Goal: Contribute content

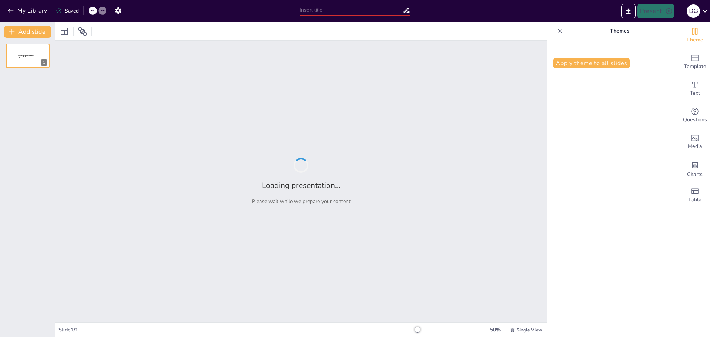
type input "LOS SALUDOS"
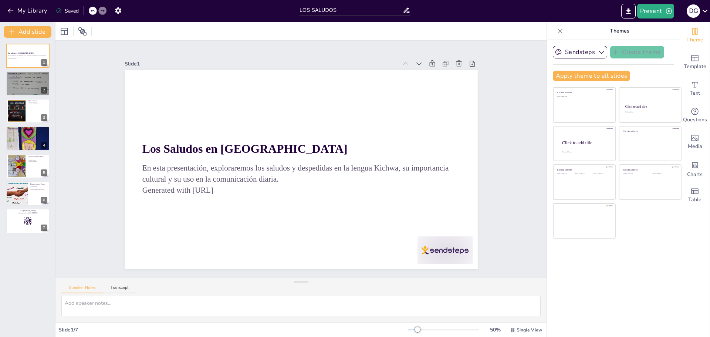
scroll to position [797, 0]
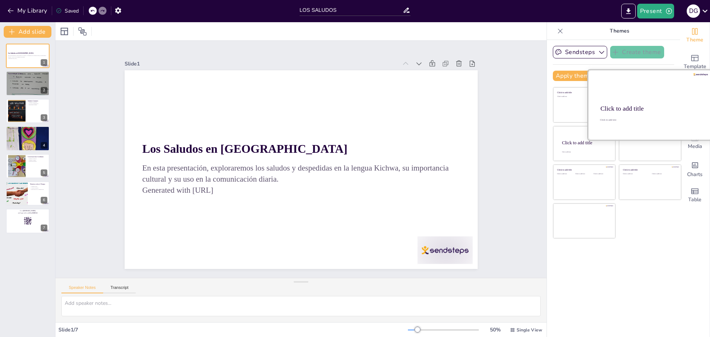
click at [628, 105] on div "Click to add title" at bounding box center [650, 108] width 98 height 7
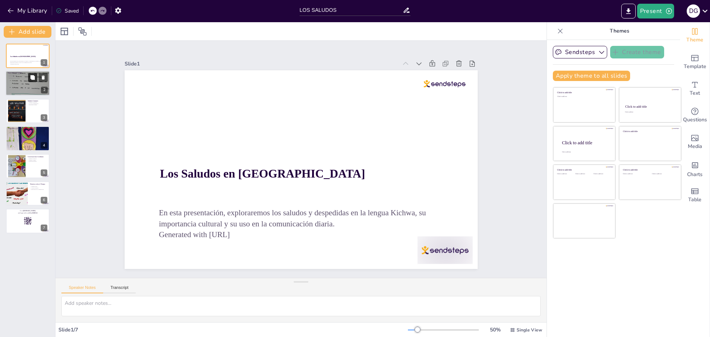
click at [34, 75] on icon at bounding box center [32, 77] width 5 height 5
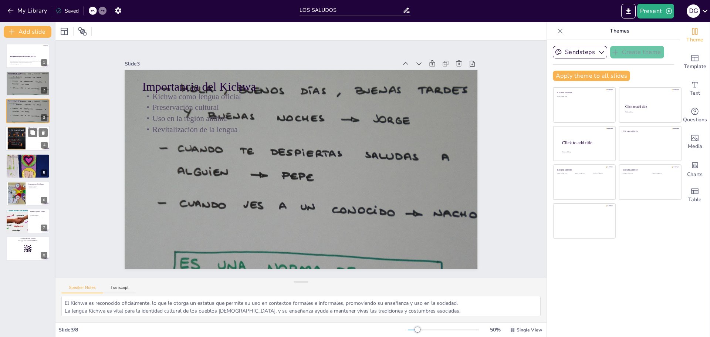
click at [26, 137] on div at bounding box center [28, 138] width 44 height 25
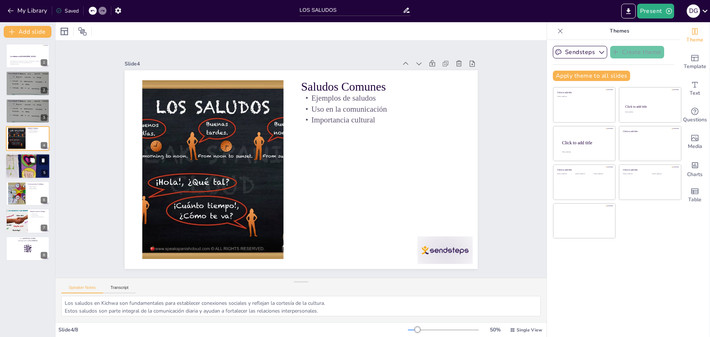
click at [19, 161] on div at bounding box center [28, 165] width 44 height 59
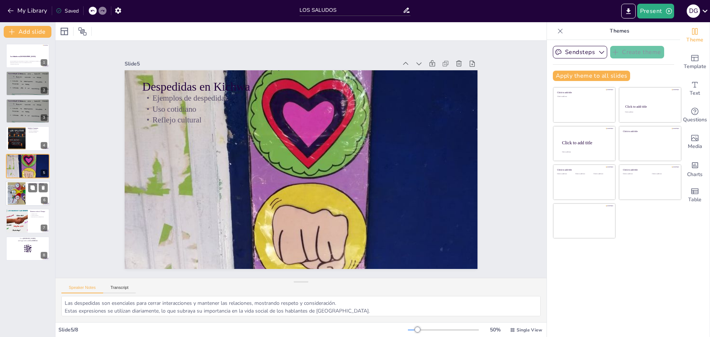
click at [13, 189] on div at bounding box center [16, 193] width 30 height 23
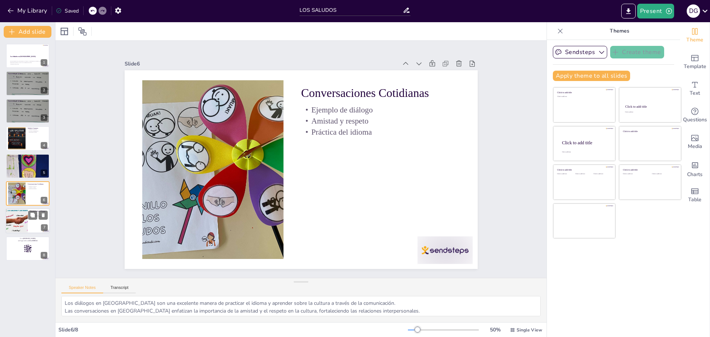
click at [19, 219] on div at bounding box center [16, 221] width 39 height 25
type textarea "Conocer los términos relacionados con el tiempo es fundamental para una comunic…"
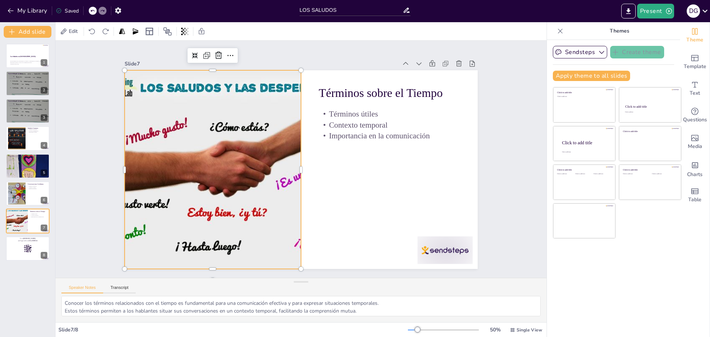
click at [192, 199] on div at bounding box center [240, 93] width 341 height 365
click at [22, 240] on p "and login with code Free9608154" at bounding box center [28, 240] width 40 height 2
